Goal: Find specific page/section: Find specific page/section

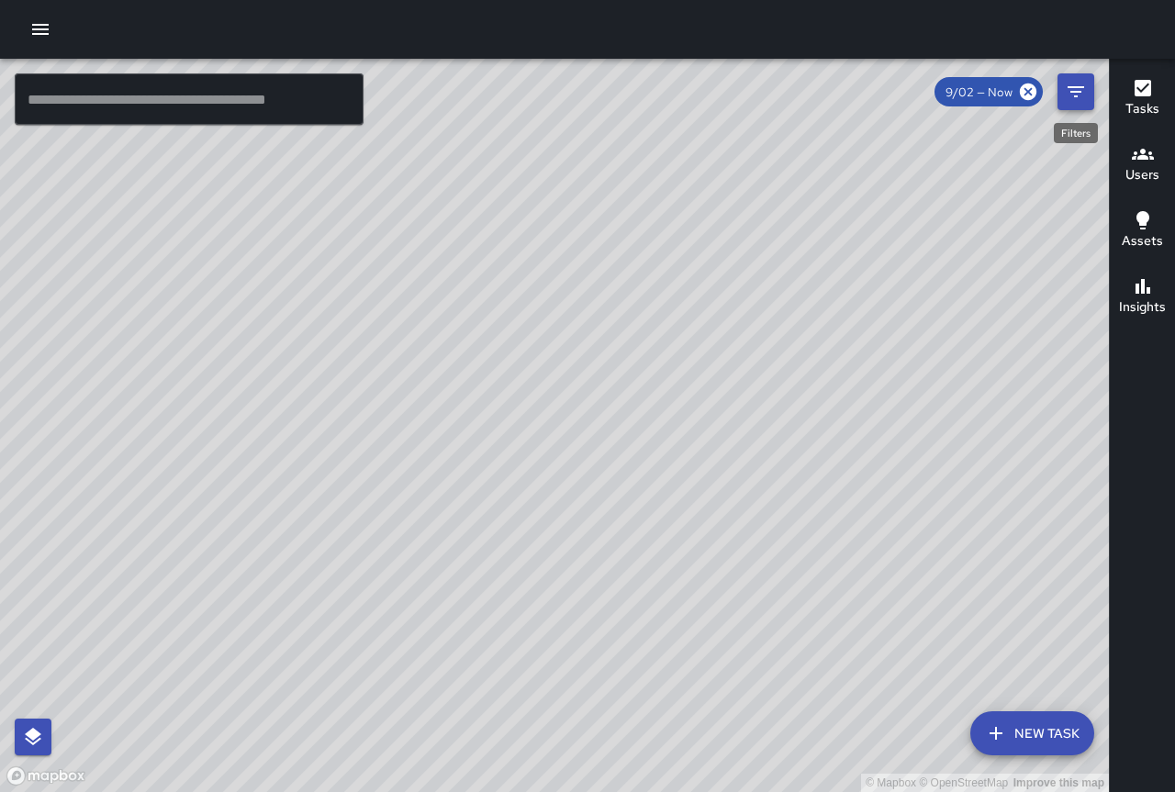
click at [1068, 85] on icon "Filters" at bounding box center [1076, 92] width 22 height 22
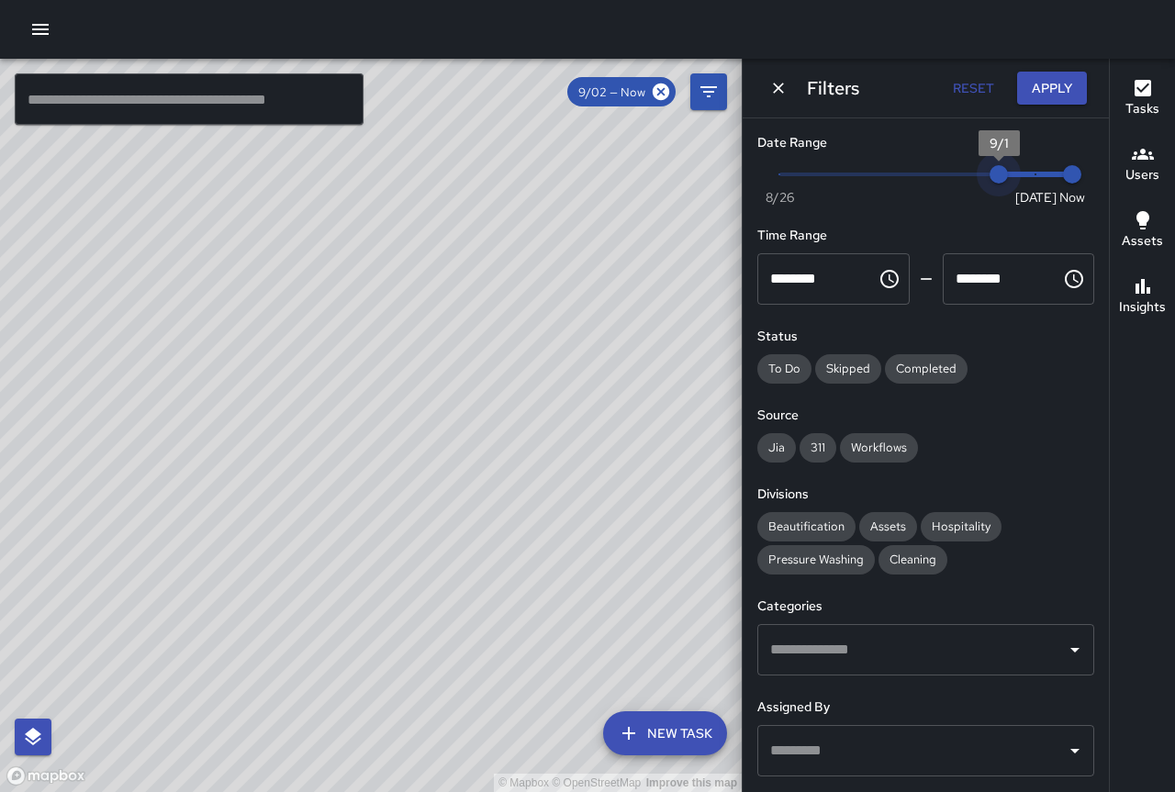
type input "*"
drag, startPoint x: 1015, startPoint y: 173, endPoint x: 1066, endPoint y: 163, distance: 52.2
click at [953, 179] on span "8/31" at bounding box center [962, 174] width 18 height 18
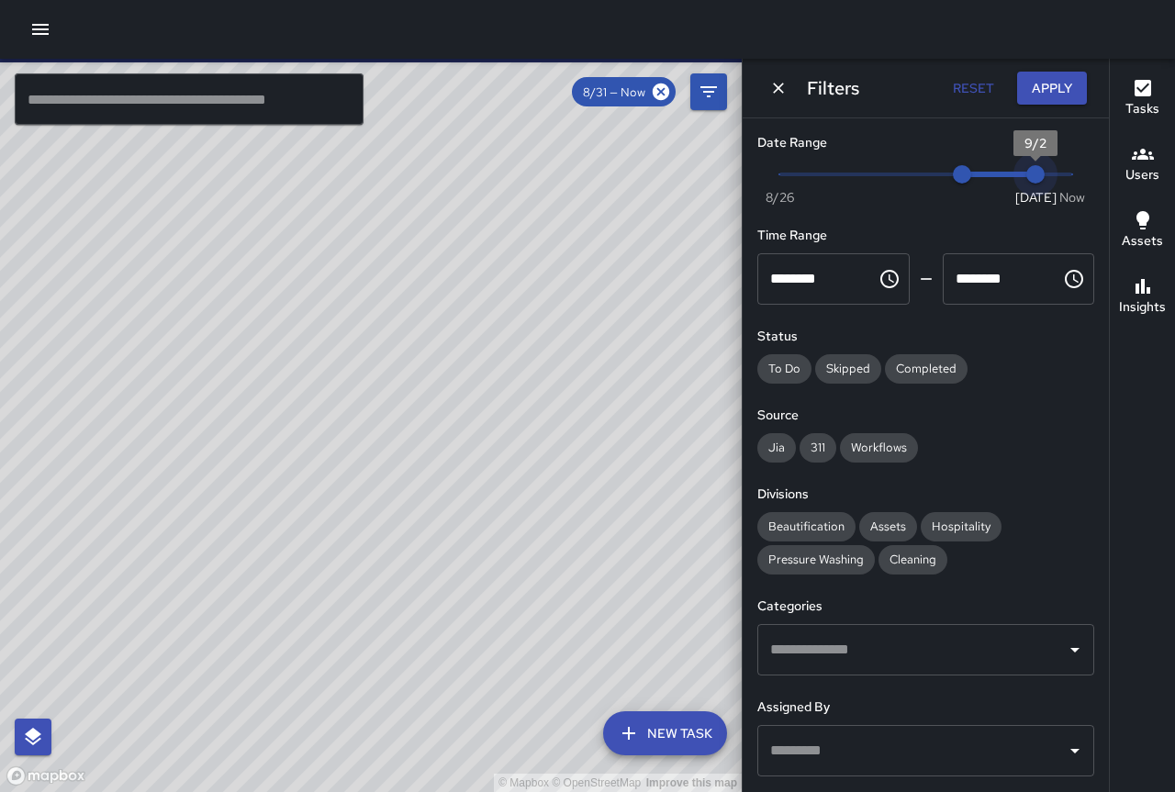
type input "*"
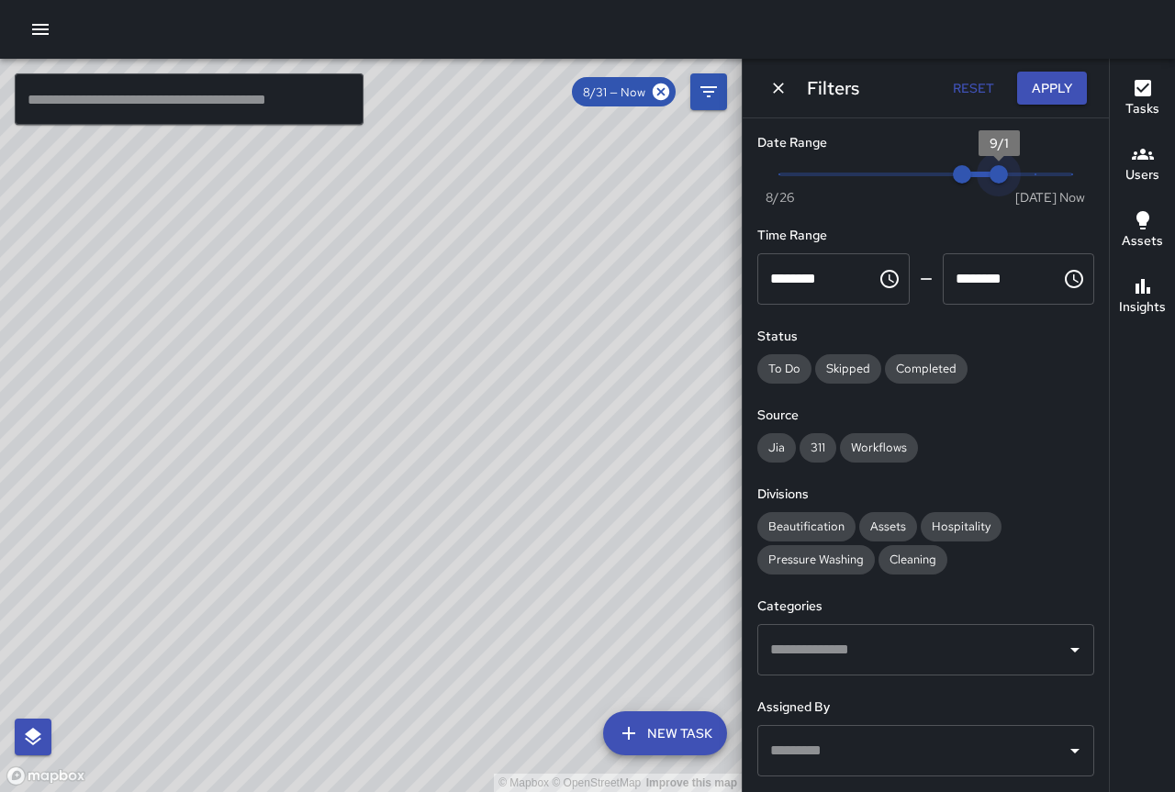
drag, startPoint x: 1065, startPoint y: 169, endPoint x: 996, endPoint y: 174, distance: 69.0
click at [996, 174] on span "9/1" at bounding box center [999, 174] width 18 height 18
drag, startPoint x: 957, startPoint y: 175, endPoint x: 930, endPoint y: 176, distance: 26.6
click at [930, 176] on span "8/30" at bounding box center [926, 174] width 18 height 18
type input "*"
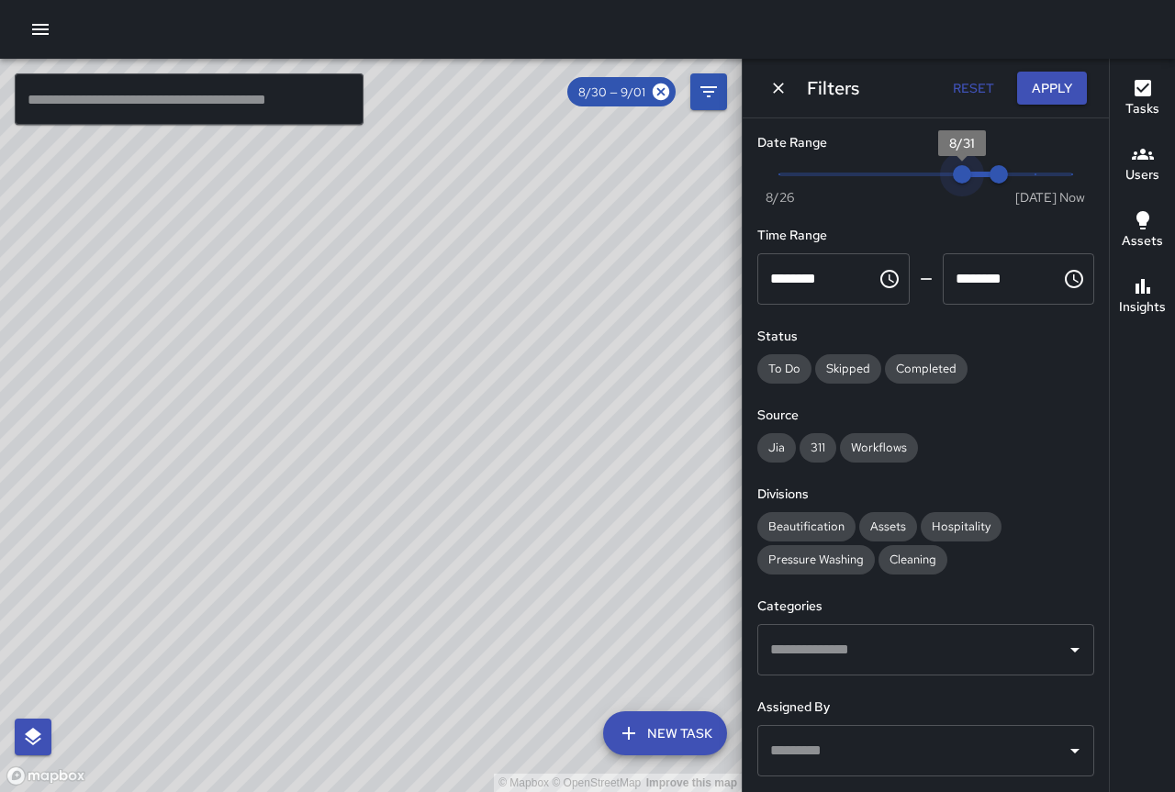
drag, startPoint x: 927, startPoint y: 173, endPoint x: 945, endPoint y: 173, distance: 17.4
click at [953, 173] on span "8/31" at bounding box center [962, 174] width 18 height 18
drag, startPoint x: 995, startPoint y: 175, endPoint x: 1049, endPoint y: 169, distance: 53.6
click at [1063, 169] on span "2:10 pm" at bounding box center [1072, 174] width 18 height 18
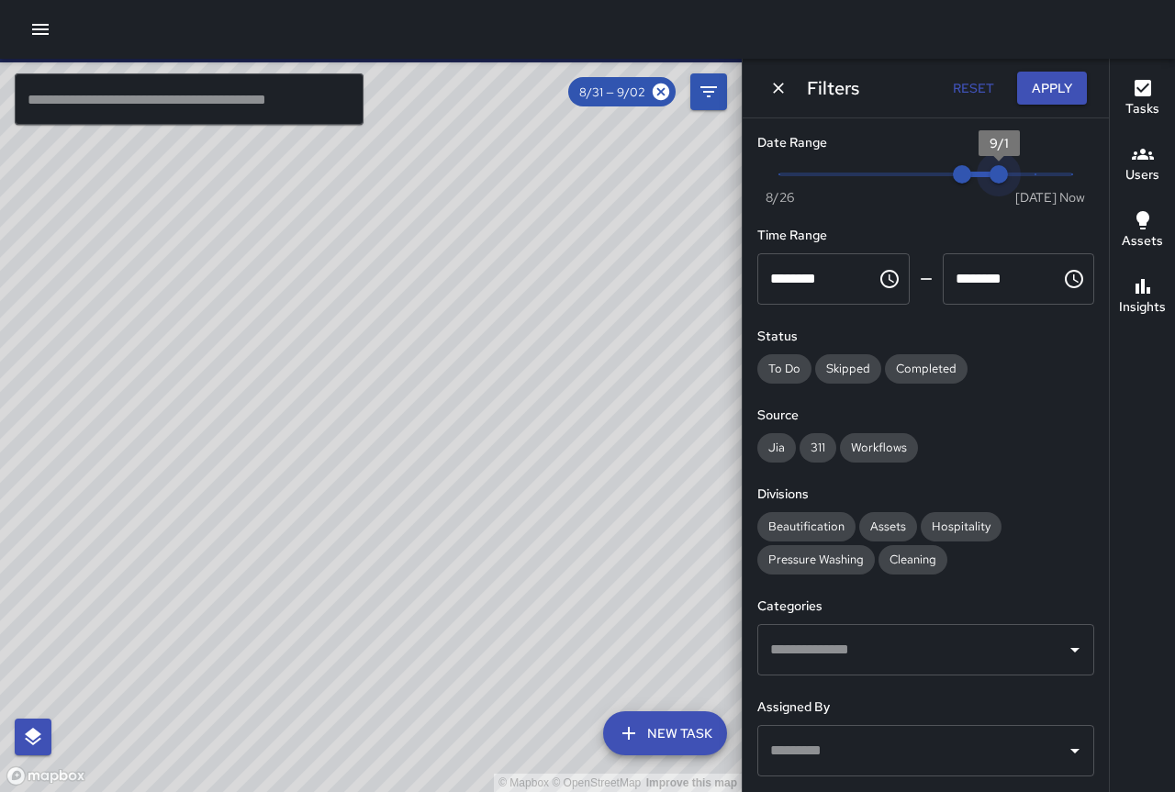
type input "*"
drag, startPoint x: 1055, startPoint y: 174, endPoint x: 995, endPoint y: 174, distance: 59.7
click at [995, 174] on span "9/1" at bounding box center [999, 174] width 18 height 18
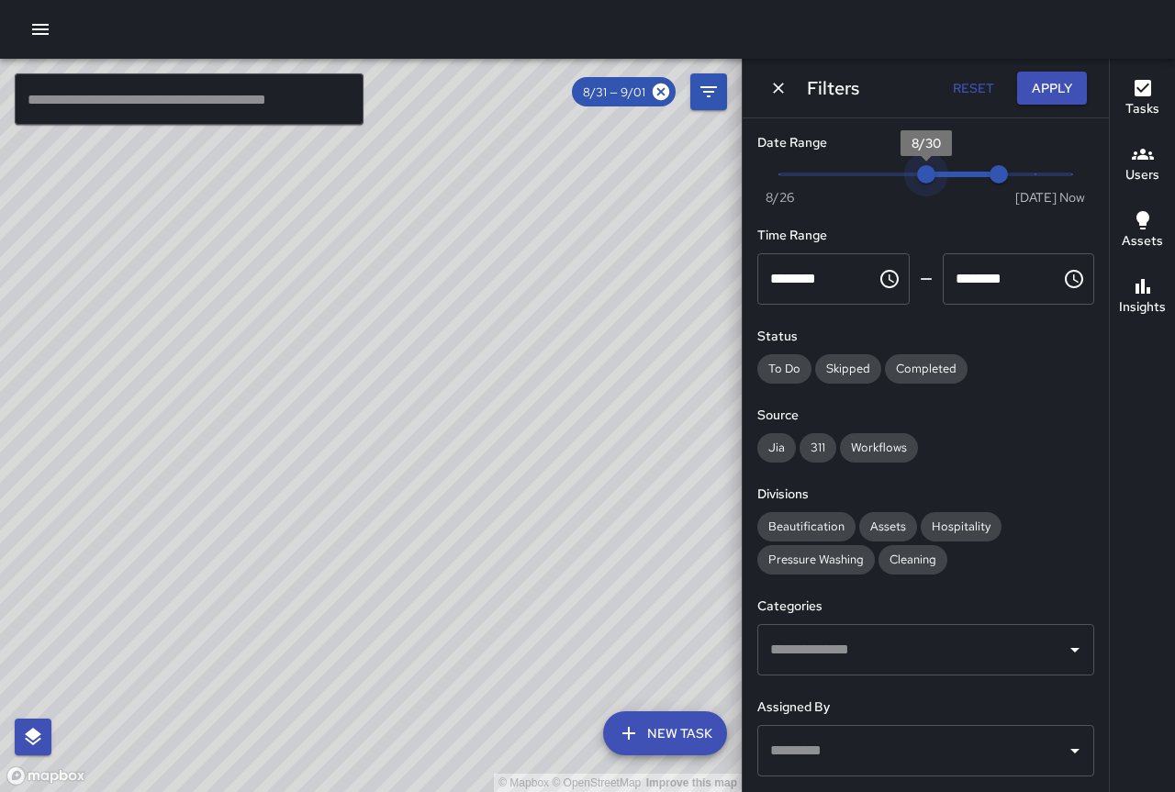
drag, startPoint x: 959, startPoint y: 174, endPoint x: 935, endPoint y: 176, distance: 24.9
click at [935, 176] on span "8/30" at bounding box center [926, 174] width 18 height 18
click at [774, 95] on icon "Dismiss" at bounding box center [778, 88] width 18 height 18
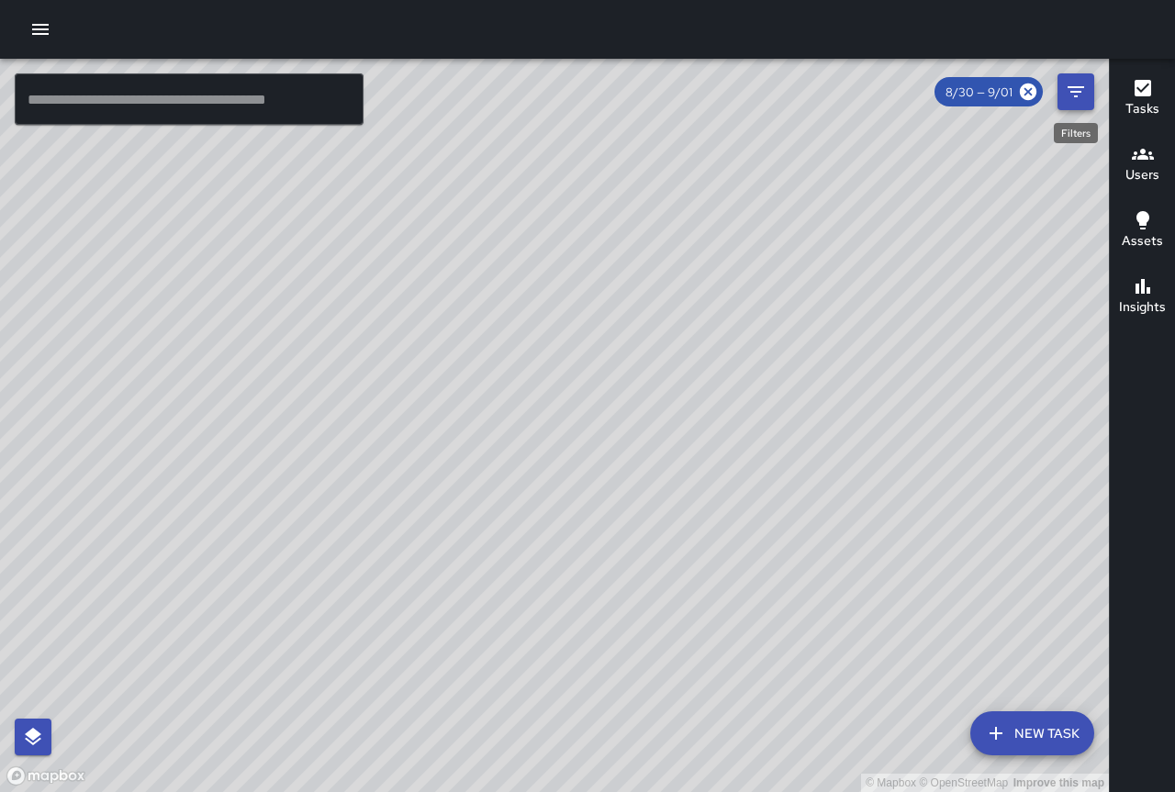
click at [1063, 95] on button "Filters" at bounding box center [1076, 91] width 37 height 37
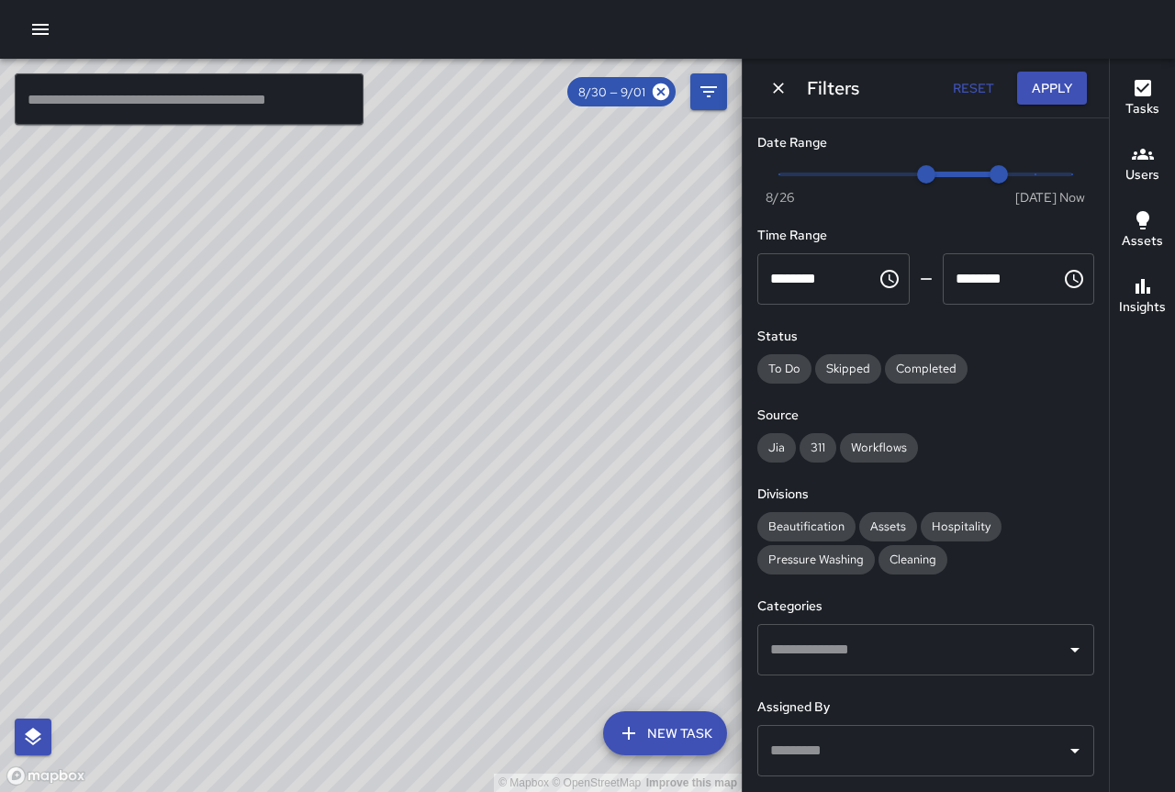
click at [965, 87] on button "Reset" at bounding box center [973, 89] width 59 height 34
type input "*"
click at [618, 403] on div "© Mapbox © OpenStreetMap Improve this map" at bounding box center [371, 426] width 742 height 734
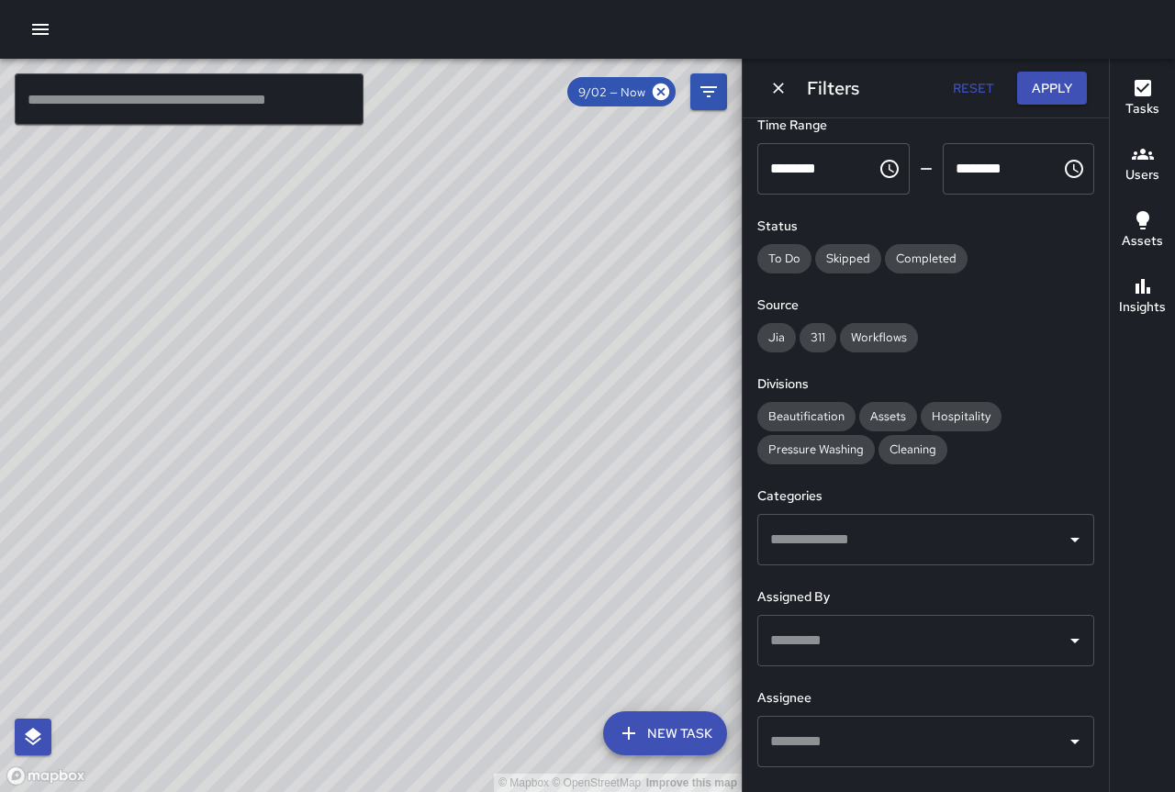
scroll to position [147, 0]
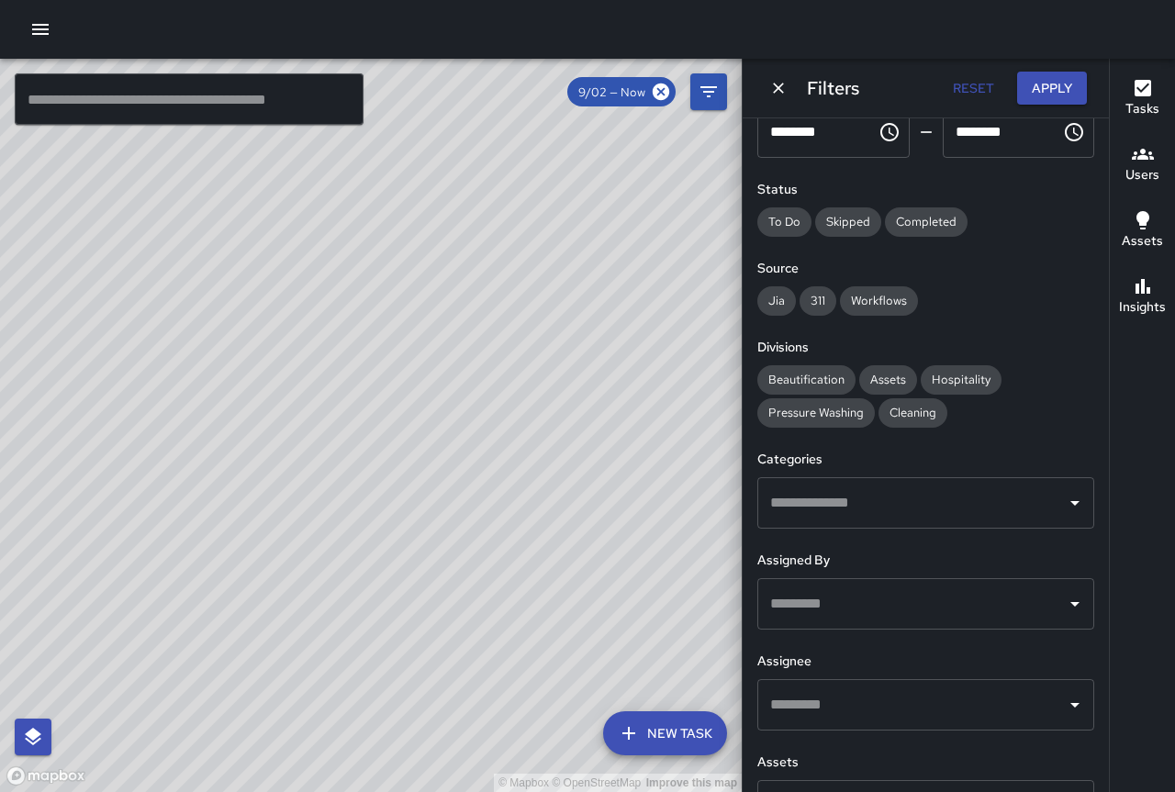
click at [439, 748] on div "© Mapbox © OpenStreetMap Improve this map" at bounding box center [371, 426] width 742 height 734
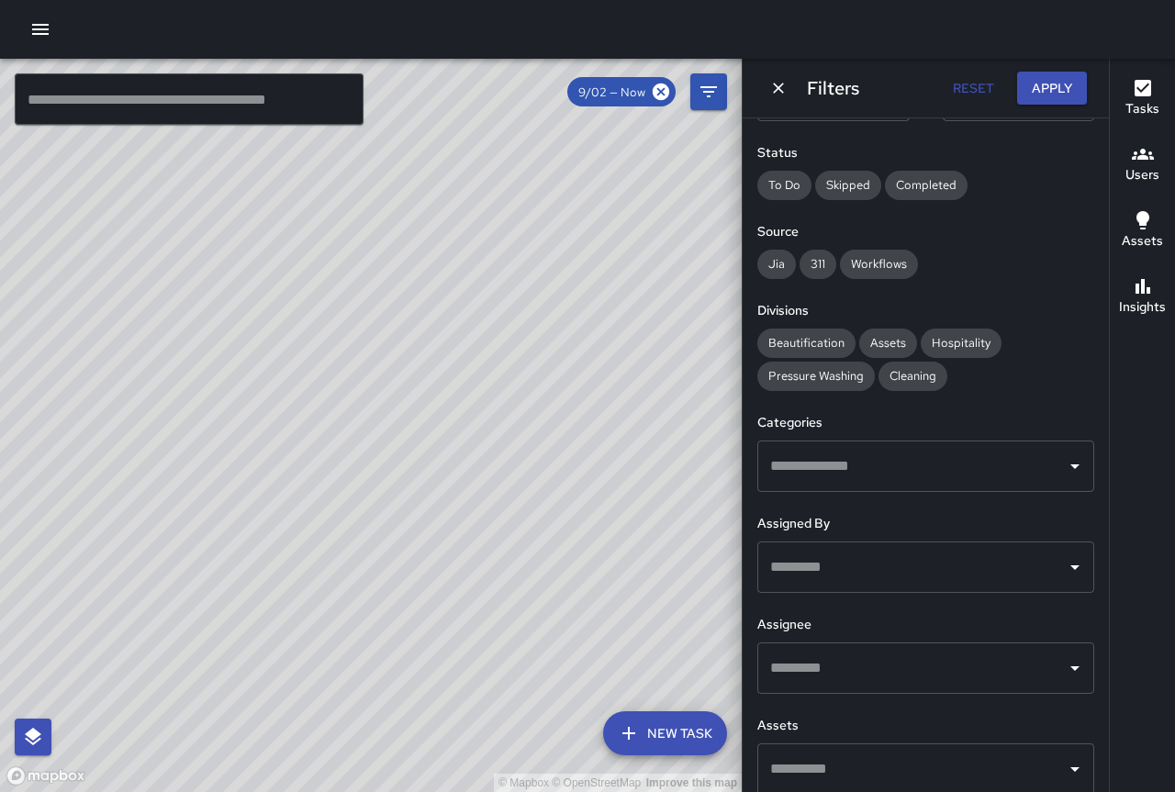
scroll to position [201, 0]
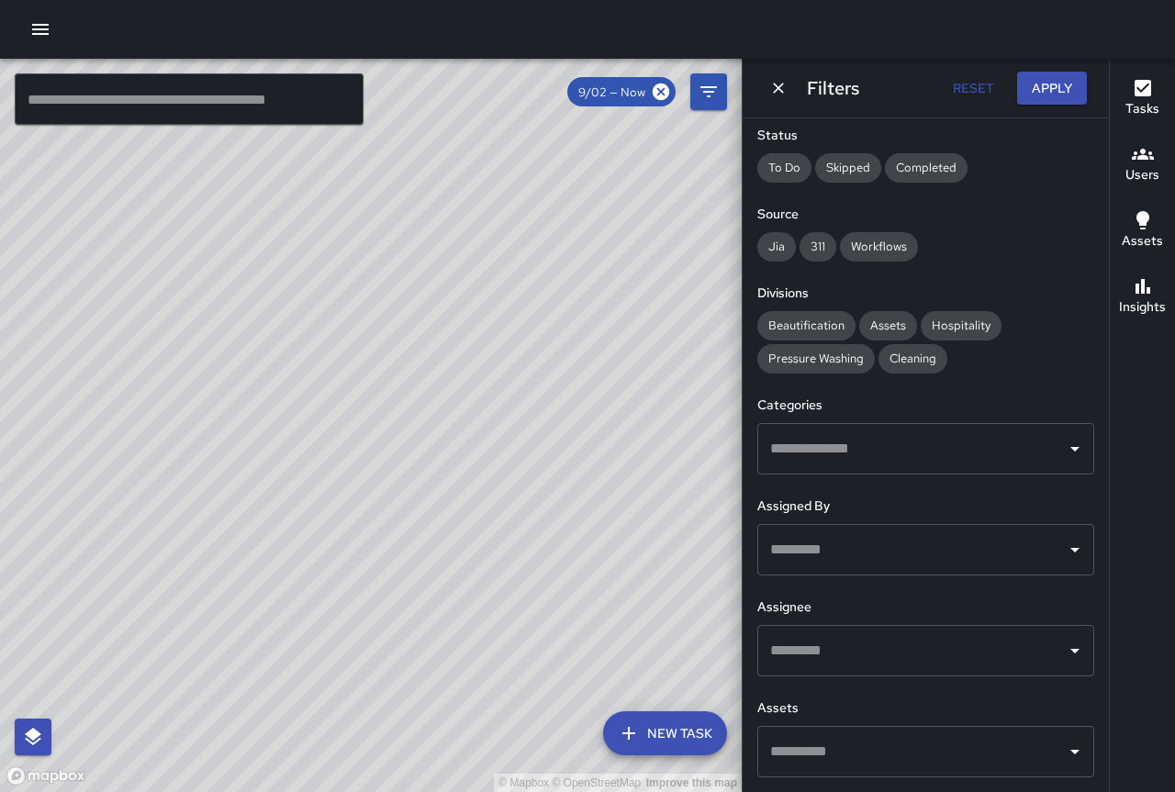
click at [957, 85] on button "Reset" at bounding box center [973, 89] width 59 height 34
click at [979, 82] on button "Reset" at bounding box center [973, 89] width 59 height 34
click at [776, 90] on icon "Dismiss" at bounding box center [778, 88] width 11 height 11
